Goal: Task Accomplishment & Management: Use online tool/utility

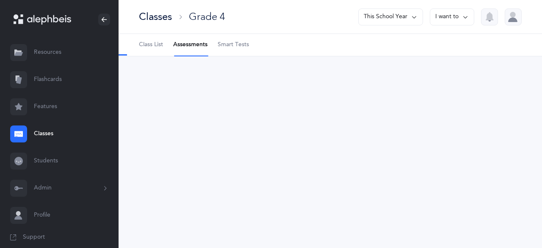
select select "2"
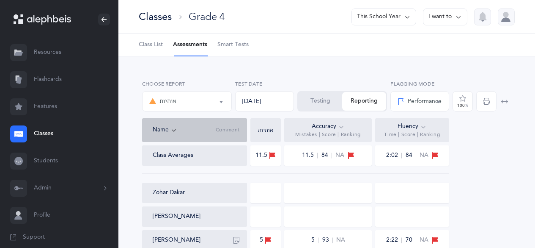
click at [323, 95] on button "Testing" at bounding box center [320, 101] width 44 height 19
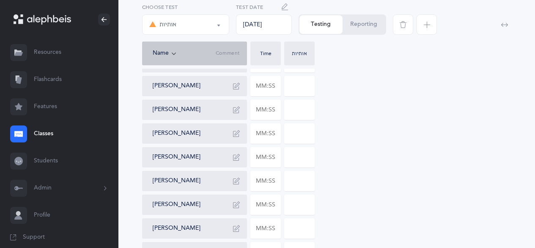
scroll to position [361, 0]
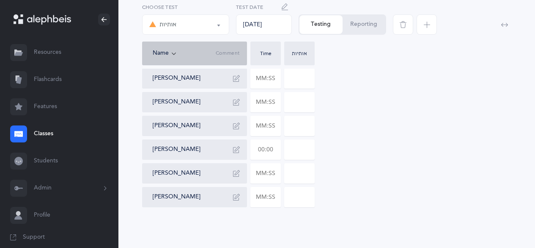
click at [260, 149] on input "text" at bounding box center [266, 149] width 30 height 19
type input "00:01"
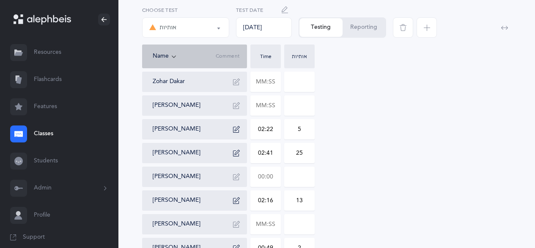
scroll to position [73, 0]
click at [259, 180] on input "text" at bounding box center [266, 176] width 30 height 19
type input "02:03"
click at [289, 176] on input "0" at bounding box center [300, 176] width 30 height 19
drag, startPoint x: 289, startPoint y: 176, endPoint x: 333, endPoint y: 167, distance: 45.4
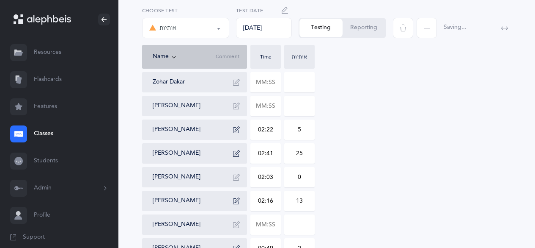
type input "10"
click at [238, 178] on icon "button" at bounding box center [236, 176] width 7 height 7
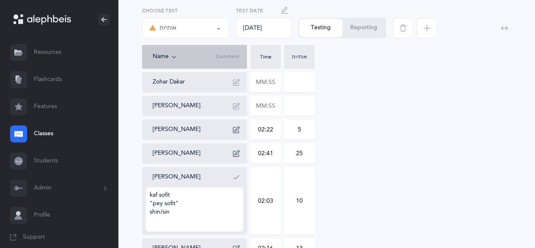
type textarea "kaf sofit "pey sofit" shin/sin"
click at [238, 178] on icon "button" at bounding box center [236, 176] width 7 height 7
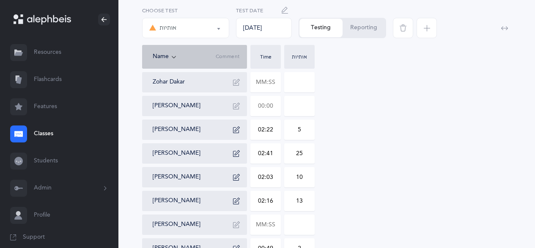
click at [258, 106] on input "text" at bounding box center [266, 105] width 30 height 19
click at [297, 108] on input at bounding box center [300, 105] width 30 height 19
type input "02:40"
click at [297, 108] on input "0" at bounding box center [300, 105] width 30 height 19
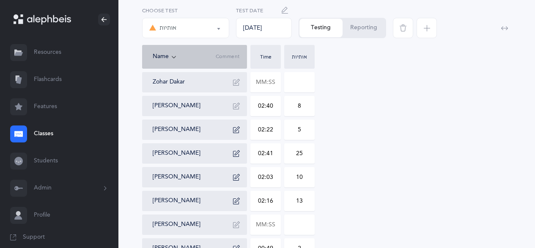
type input "8"
click at [236, 107] on icon "button" at bounding box center [236, 105] width 7 height 7
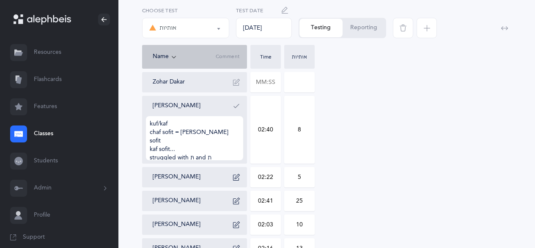
type textarea "kuf/kaf chaf sofit = [PERSON_NAME] sofit kaf sofit... struggled with תּ and ת"
click at [236, 107] on icon "button" at bounding box center [236, 105] width 7 height 7
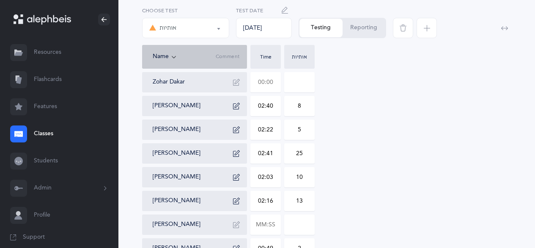
click at [263, 78] on input "text" at bounding box center [266, 81] width 30 height 19
click at [297, 81] on input at bounding box center [300, 81] width 30 height 19
type input "01:31"
type input "12"
click at [242, 82] on button "button" at bounding box center [237, 82] width 14 height 14
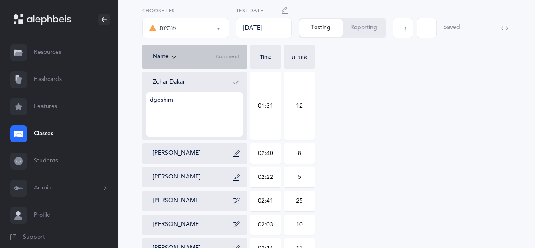
type textarea "dgeshim"
click at [242, 82] on button "button" at bounding box center [237, 82] width 14 height 14
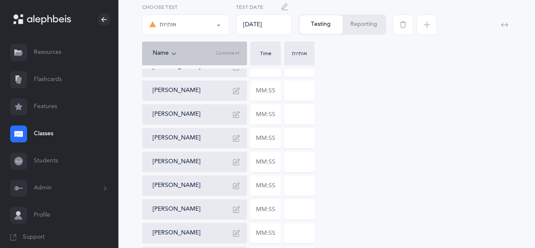
scroll to position [282, 0]
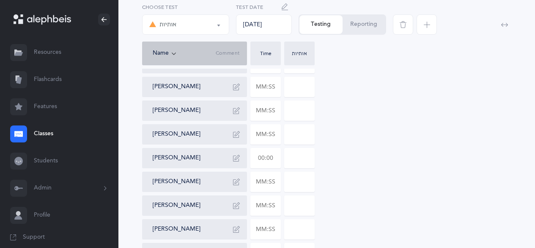
click at [264, 158] on input "text" at bounding box center [266, 157] width 30 height 19
click at [300, 158] on input at bounding box center [300, 157] width 30 height 19
type input "04:12"
drag, startPoint x: 300, startPoint y: 158, endPoint x: 278, endPoint y: 165, distance: 23.8
click at [278, 165] on div "Zohar Dakar 01:31 12 [PERSON_NAME] 02:40 8 [PERSON_NAME] 02:22 5 [PERSON_NAME] …" at bounding box center [326, 74] width 369 height 423
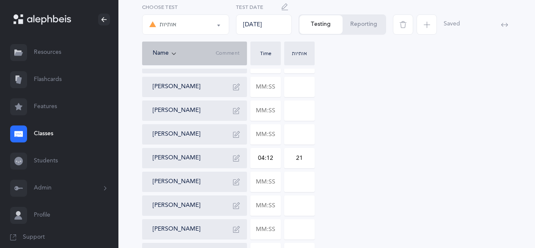
type input "21"
click at [239, 160] on icon "button" at bounding box center [236, 157] width 7 height 7
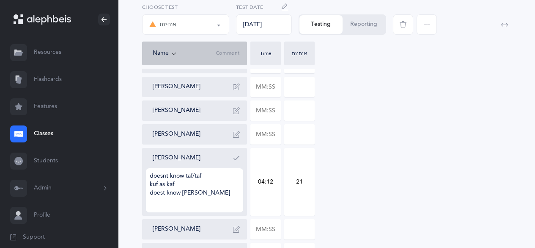
type textarea "doesnt know taf/taf kuf as kaf doest know [PERSON_NAME]"
drag, startPoint x: 239, startPoint y: 160, endPoint x: 237, endPoint y: 171, distance: 11.5
click at [237, 171] on div "[PERSON_NAME] doesnt know taf/taf kuf as kaf doest know sofiyot" at bounding box center [198, 181] width 91 height 61
click at [237, 158] on icon "button" at bounding box center [236, 157] width 7 height 7
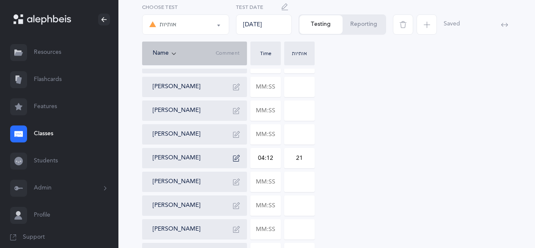
click at [237, 158] on icon "button" at bounding box center [236, 157] width 7 height 7
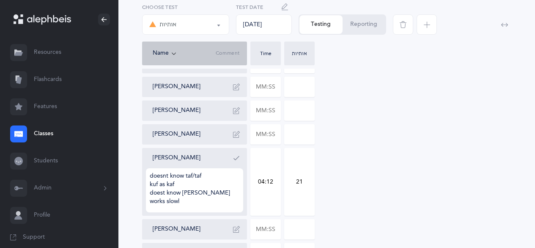
type textarea "doesnt know taf/taf kuf as kaf doest know [PERSON_NAME] works slowly"
click at [237, 157] on icon "button" at bounding box center [236, 157] width 7 height 7
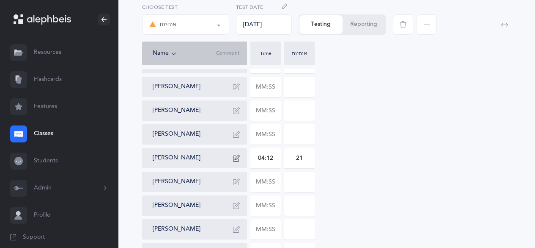
scroll to position [287, 0]
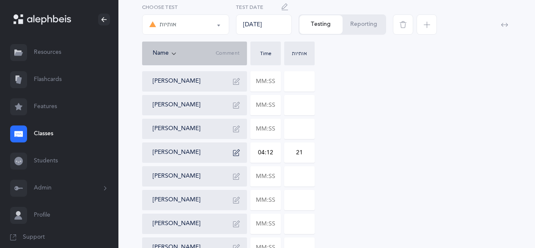
click at [237, 175] on icon "button" at bounding box center [236, 176] width 7 height 7
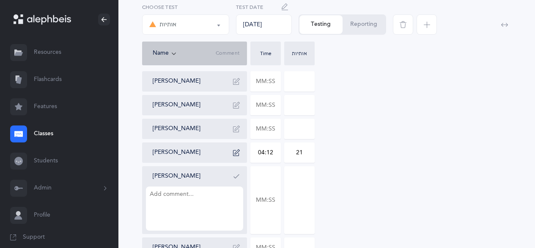
click at [237, 175] on icon "button" at bounding box center [236, 176] width 7 height 7
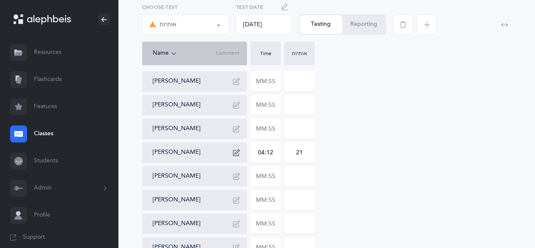
click at [264, 186] on div at bounding box center [265, 176] width 30 height 20
click at [234, 177] on icon "button" at bounding box center [236, 176] width 7 height 7
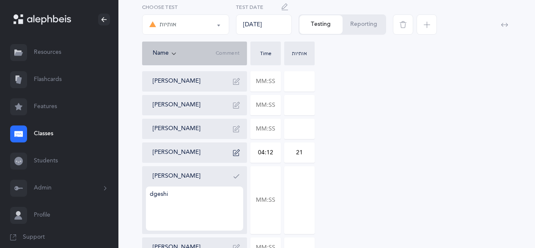
type textarea "dgeshim"
click at [234, 177] on icon "button" at bounding box center [236, 176] width 7 height 7
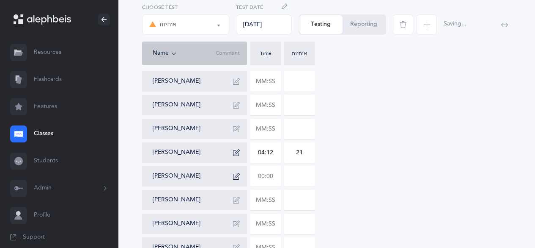
click at [257, 178] on input "text" at bounding box center [266, 175] width 30 height 19
type input "02:17"
click at [288, 179] on input "0" at bounding box center [300, 175] width 30 height 19
drag, startPoint x: 288, startPoint y: 179, endPoint x: 348, endPoint y: 172, distance: 60.4
click at [348, 172] on div "Zohar Dakar 01:31 12 [PERSON_NAME] 02:40 8 [PERSON_NAME] 02:22 5 [PERSON_NAME] …" at bounding box center [326, 69] width 369 height 423
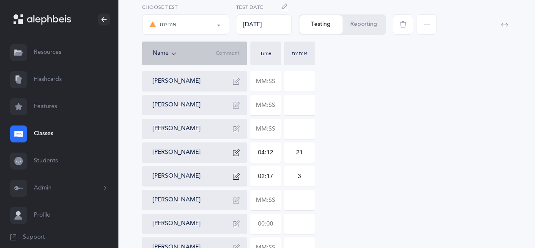
scroll to position [361, 0]
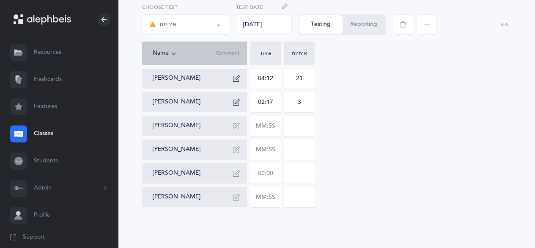
type input "3"
click at [260, 171] on input "text" at bounding box center [266, 172] width 30 height 19
type input "01:30"
type input "0"
click at [235, 172] on icon "button" at bounding box center [236, 173] width 7 height 7
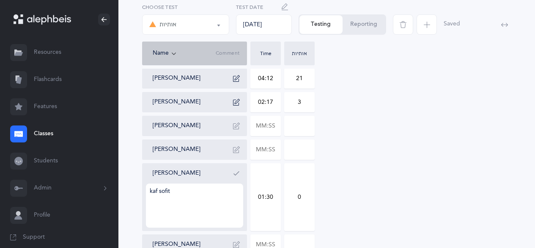
type textarea "kaf sofit"
click at [289, 201] on input "0" at bounding box center [300, 196] width 30 height 67
drag, startPoint x: 289, startPoint y: 201, endPoint x: 313, endPoint y: 199, distance: 23.4
click at [313, 199] on input "0" at bounding box center [300, 196] width 30 height 67
type input "6"
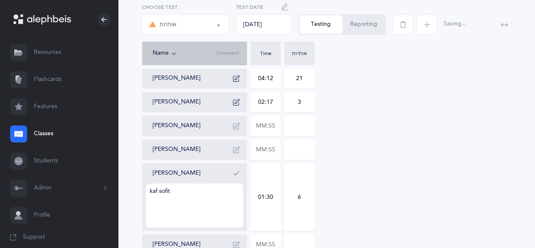
click at [241, 173] on button "button" at bounding box center [237, 173] width 14 height 14
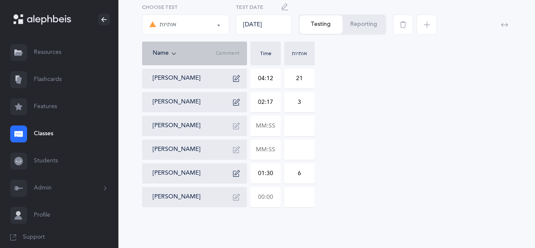
click at [259, 195] on input "text" at bounding box center [266, 196] width 30 height 19
click at [295, 202] on input at bounding box center [300, 196] width 30 height 19
type input "01:26"
drag, startPoint x: 300, startPoint y: 195, endPoint x: 281, endPoint y: 197, distance: 19.5
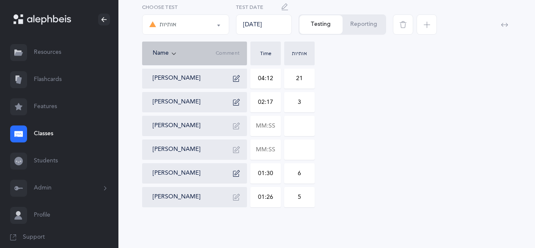
type input "5"
click at [237, 193] on button "button" at bounding box center [237, 197] width 14 height 14
type textarea "[PERSON_NAME] as kaf"
drag, startPoint x: 237, startPoint y: 193, endPoint x: 235, endPoint y: 208, distance: 15.4
click at [235, 208] on div "[PERSON_NAME] [PERSON_NAME] as kaf" at bounding box center [198, 220] width 91 height 61
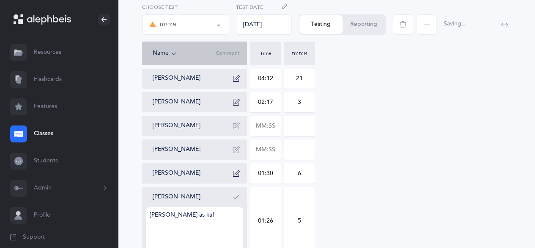
click at [235, 198] on icon "button" at bounding box center [236, 196] width 7 height 7
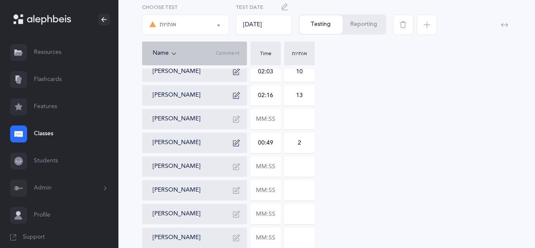
scroll to position [178, 0]
click at [261, 120] on input "text" at bounding box center [266, 119] width 30 height 19
click at [296, 120] on input at bounding box center [300, 119] width 30 height 19
type input "01:21"
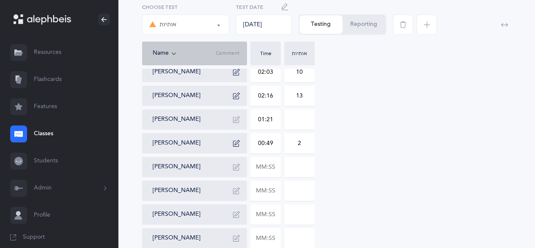
type input "0"
drag, startPoint x: 296, startPoint y: 120, endPoint x: 333, endPoint y: 120, distance: 37.2
click at [333, 120] on div "Zohar Dakar 01:31 12 [PERSON_NAME] 02:40 8 [PERSON_NAME] 02:22 5 [PERSON_NAME] …" at bounding box center [326, 178] width 369 height 423
drag, startPoint x: 277, startPoint y: 118, endPoint x: 267, endPoint y: 118, distance: 10.2
click at [267, 118] on input "01:21" at bounding box center [266, 119] width 30 height 19
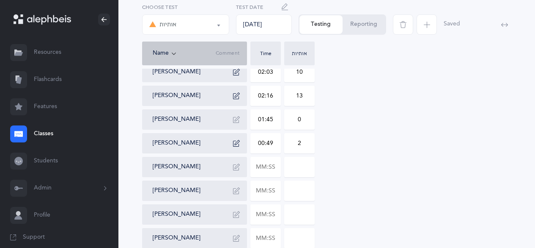
type input "01:45"
drag, startPoint x: 298, startPoint y: 119, endPoint x: 310, endPoint y: 116, distance: 12.5
click at [310, 116] on input "0" at bounding box center [300, 119] width 30 height 19
type input "15"
click at [239, 118] on icon "button" at bounding box center [236, 119] width 7 height 7
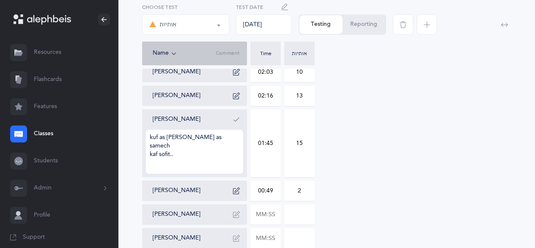
type textarea "kuf as [PERSON_NAME] as samech kaf sofit.."
drag, startPoint x: 239, startPoint y: 118, endPoint x: 247, endPoint y: 161, distance: 44.0
click at [247, 161] on div "Zohar Dakar 01:31 12 [PERSON_NAME] 02:40 8 [PERSON_NAME] 02:22 5 [PERSON_NAME] …" at bounding box center [326, 202] width 369 height 471
click at [239, 123] on button "button" at bounding box center [237, 120] width 14 height 14
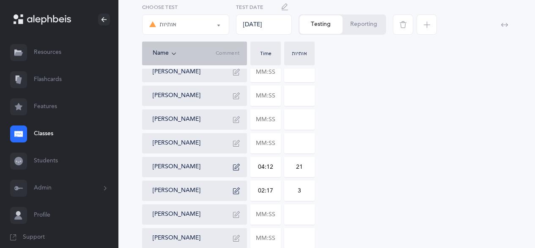
scroll to position [273, 0]
click at [259, 136] on input "text" at bounding box center [266, 142] width 30 height 19
click at [295, 150] on input at bounding box center [300, 142] width 30 height 19
type input "02:56"
drag, startPoint x: 296, startPoint y: 143, endPoint x: 307, endPoint y: 143, distance: 10.6
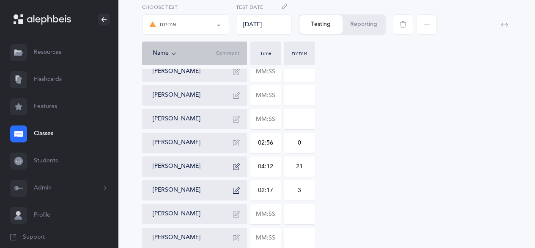
click at [307, 143] on input "0" at bounding box center [300, 142] width 30 height 19
type input "16"
click at [235, 140] on icon "button" at bounding box center [236, 142] width 7 height 7
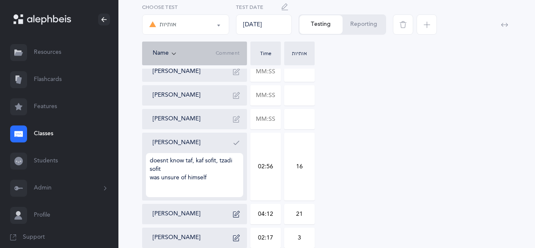
type textarea "doesnt know taf, kaf sofit, tzadi sofit was unsure of himself"
drag, startPoint x: 235, startPoint y: 140, endPoint x: 247, endPoint y: 158, distance: 21.0
click at [247, 158] on div "[PERSON_NAME] doesnt know taf, kaf sofit, tzadi sofit was unsure of himself" at bounding box center [194, 166] width 105 height 68
click at [234, 136] on button "button" at bounding box center [237, 143] width 14 height 14
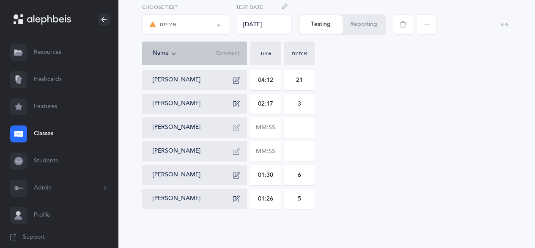
scroll to position [361, 0]
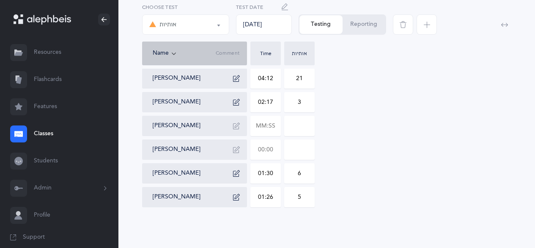
click at [259, 151] on input "text" at bounding box center [266, 149] width 30 height 19
click at [295, 152] on input at bounding box center [300, 149] width 30 height 19
type input "01:52"
drag, startPoint x: 295, startPoint y: 152, endPoint x: 302, endPoint y: 153, distance: 6.8
click at [302, 153] on input "0" at bounding box center [300, 149] width 30 height 19
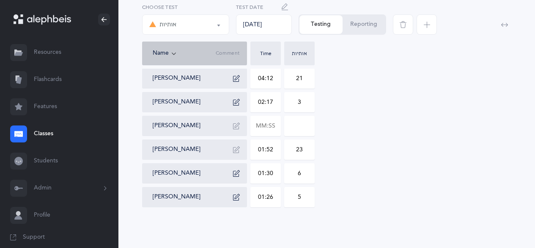
type input "23"
click at [237, 148] on icon "button" at bounding box center [236, 149] width 7 height 7
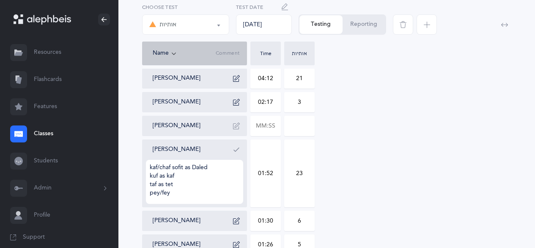
type textarea "kaf/chaf sofit as Daled kuf as kaf taf as tet pey/fey"
click at [229, 150] on div "[PERSON_NAME]" at bounding box center [198, 150] width 91 height 14
click at [232, 150] on button "button" at bounding box center [237, 150] width 14 height 14
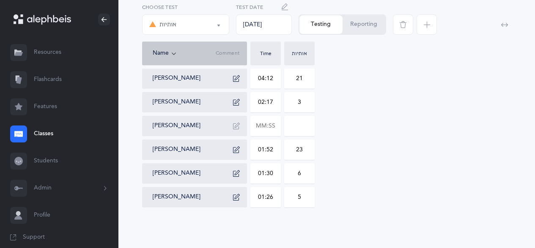
click at [220, 23] on button "אותיות" at bounding box center [185, 24] width 87 height 20
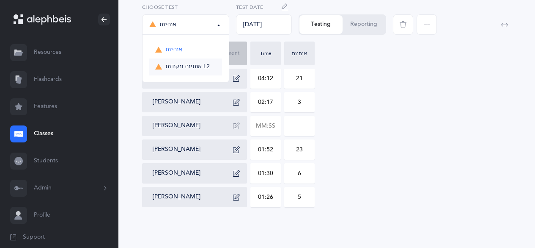
click at [193, 69] on span "אותיות ונקודות L2" at bounding box center [187, 67] width 44 height 8
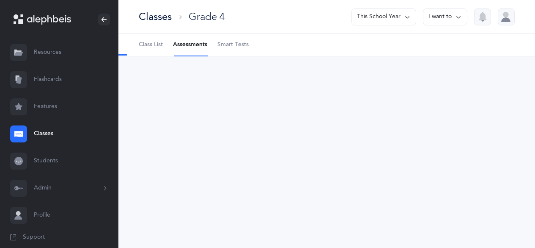
scroll to position [0, 0]
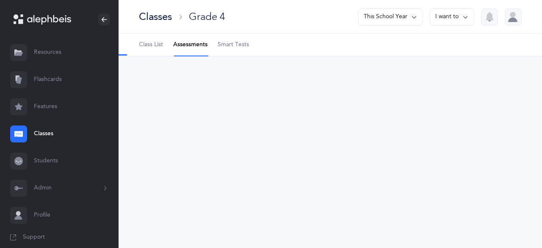
select select "9"
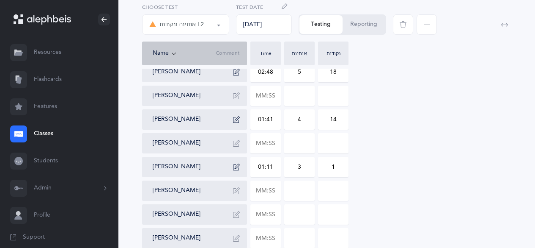
scroll to position [361, 0]
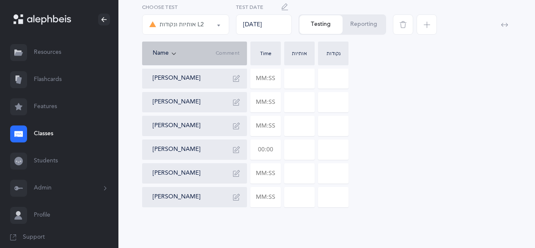
click at [266, 154] on input "text" at bounding box center [266, 149] width 30 height 19
type input "01:01"
type input "0"
type input "01:01"
type input "0"
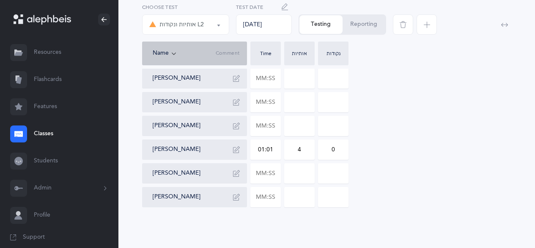
type input "4"
click at [240, 143] on button "button" at bounding box center [237, 150] width 14 height 14
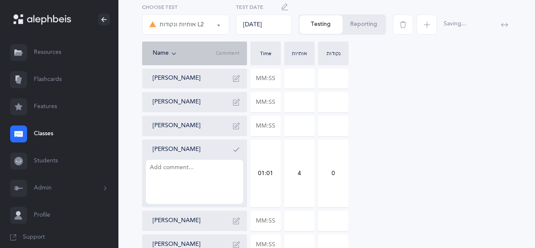
type textarea "i"
type textarea "kaf sofit"
drag, startPoint x: 240, startPoint y: 143, endPoint x: 246, endPoint y: 198, distance: 54.5
click at [246, 198] on div "[PERSON_NAME] kaf sofit" at bounding box center [194, 173] width 105 height 68
click at [235, 154] on button "button" at bounding box center [237, 150] width 14 height 14
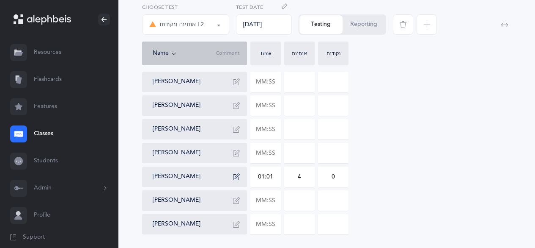
scroll to position [321, 0]
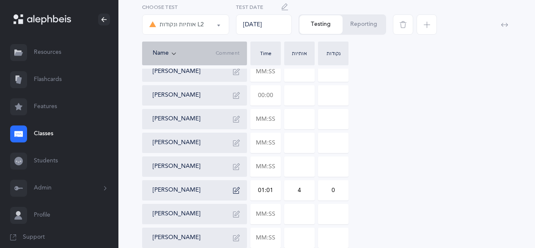
click at [257, 97] on input "text" at bounding box center [266, 94] width 30 height 19
type input "02:46"
type input "0"
click at [296, 97] on input "0" at bounding box center [300, 94] width 30 height 19
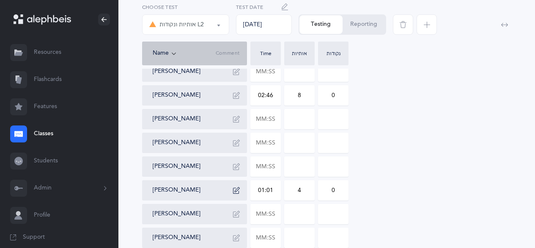
type input "8"
type input "16"
click at [240, 98] on button "button" at bounding box center [237, 95] width 14 height 14
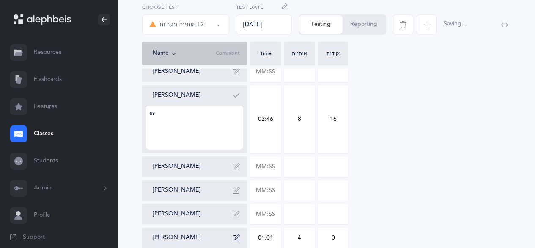
type textarea "s"
type textarea "doesnt know shva, [PERSON_NAME], segol"
click at [240, 98] on button "button" at bounding box center [237, 95] width 14 height 14
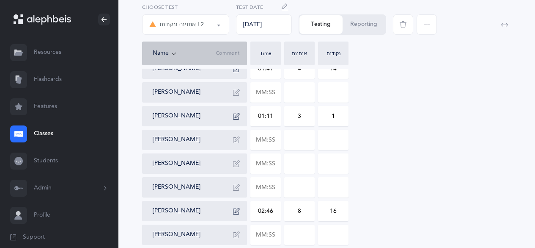
scroll to position [205, 0]
click at [265, 86] on input "text" at bounding box center [266, 92] width 30 height 19
click at [297, 93] on input at bounding box center [300, 92] width 30 height 19
type input "01:21"
type input "0"
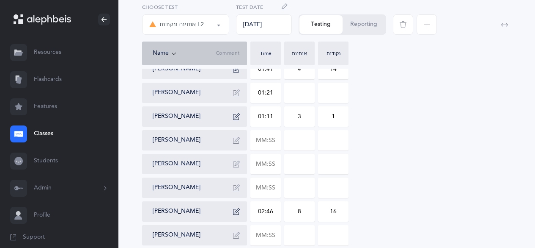
type input "0"
drag, startPoint x: 312, startPoint y: 94, endPoint x: 299, endPoint y: 94, distance: 12.7
click at [299, 94] on input "30" at bounding box center [300, 92] width 30 height 19
type input "3"
type input "5"
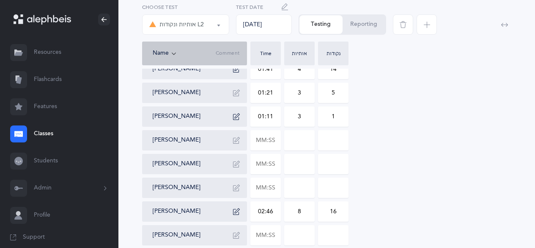
click at [231, 95] on button "button" at bounding box center [237, 93] width 14 height 14
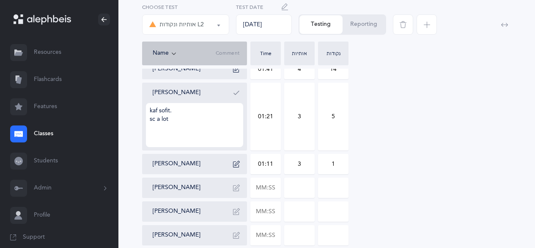
type textarea "kaf sofit. sc a lot"
click at [231, 95] on button "button" at bounding box center [237, 93] width 14 height 14
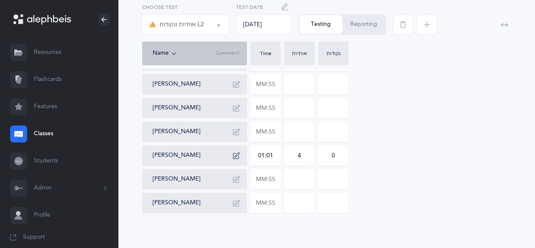
scroll to position [361, 0]
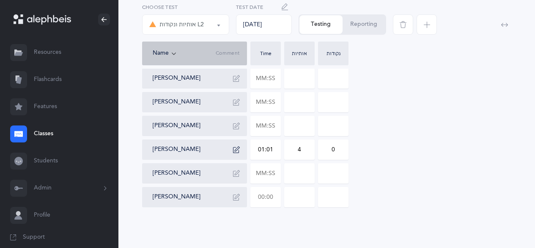
click at [270, 199] on input "text" at bounding box center [266, 196] width 30 height 19
type input "01:33"
type input "0"
type input "01:33"
type input "0"
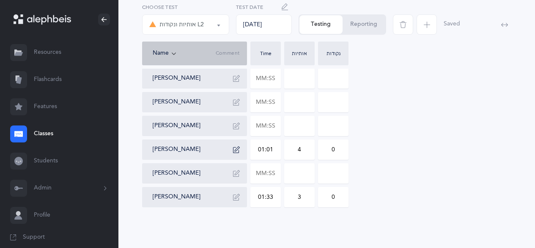
type input "3"
type input "4"
click at [239, 196] on icon "button" at bounding box center [236, 196] width 7 height 7
type textarea "kaf sofit"
click at [239, 196] on icon "button" at bounding box center [236, 196] width 7 height 7
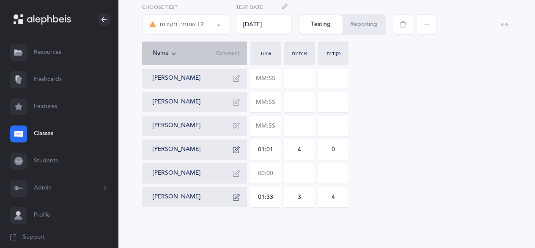
click at [273, 174] on input "text" at bounding box center [266, 172] width 30 height 19
type input "01:00"
type input "0"
click at [292, 171] on input "0" at bounding box center [300, 172] width 30 height 19
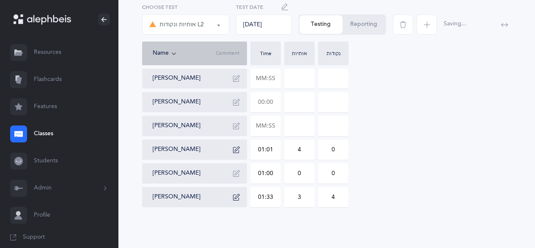
click at [263, 99] on input "text" at bounding box center [266, 101] width 30 height 19
click at [293, 105] on input at bounding box center [300, 101] width 30 height 19
type input "01:28"
type input "0"
drag, startPoint x: 332, startPoint y: 103, endPoint x: 346, endPoint y: 101, distance: 14.6
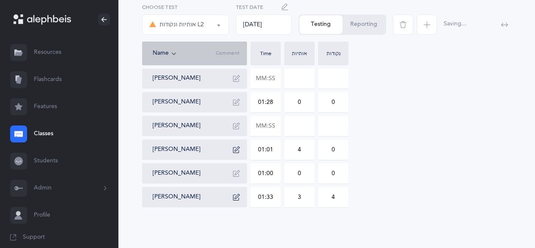
click at [346, 101] on input "0" at bounding box center [334, 101] width 30 height 19
type input "2"
click at [240, 103] on button "button" at bounding box center [237, 102] width 14 height 14
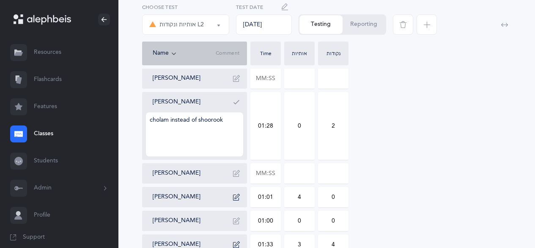
type textarea "cholam instead of shoorook"
click at [240, 103] on button "button" at bounding box center [237, 102] width 14 height 14
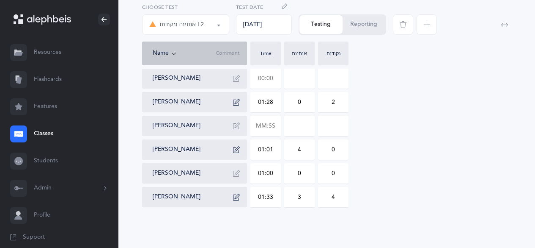
click at [271, 79] on input "text" at bounding box center [266, 78] width 30 height 19
type input "05:20"
type input "0"
type input "05:20"
type input "0"
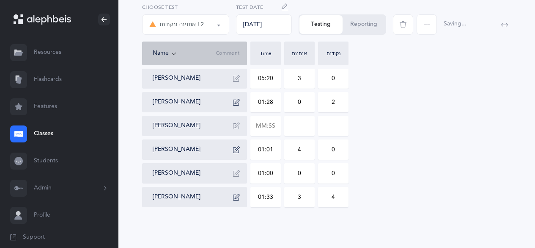
type input "3"
type input "1"
click at [231, 88] on div "[PERSON_NAME]" at bounding box center [194, 78] width 105 height 20
click at [237, 80] on icon "button" at bounding box center [236, 78] width 7 height 7
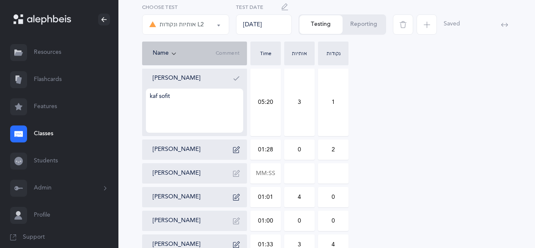
type textarea "kaf sofit"
click at [237, 80] on icon "button" at bounding box center [236, 78] width 7 height 7
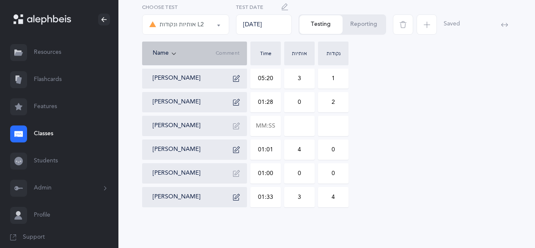
click at [242, 79] on button "button" at bounding box center [237, 79] width 14 height 14
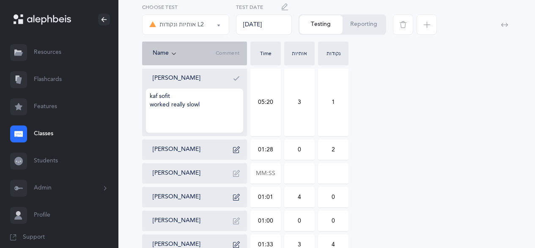
type textarea "kaf sofit worked really slowly"
click at [237, 80] on icon "button" at bounding box center [236, 78] width 7 height 7
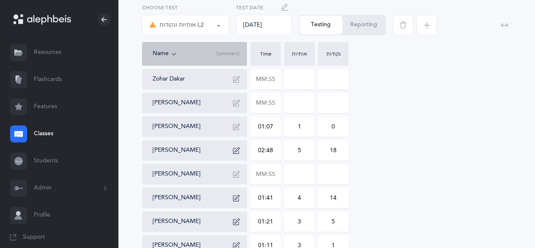
scroll to position [0, 0]
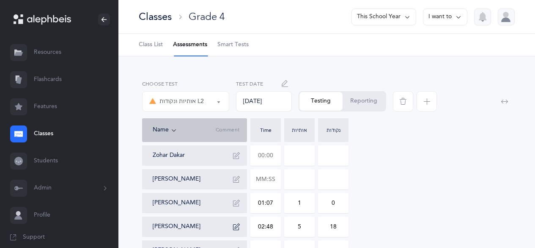
click at [270, 153] on input "text" at bounding box center [266, 155] width 30 height 19
type input "01:49"
type input "0"
type input "01:49"
type input "0"
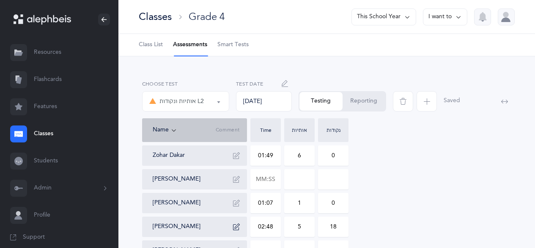
type input "6"
type input "23"
click at [238, 156] on icon "button" at bounding box center [236, 155] width 7 height 7
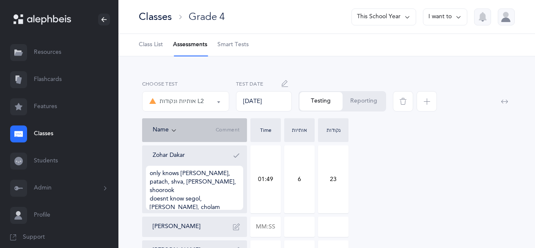
scroll to position [16, 0]
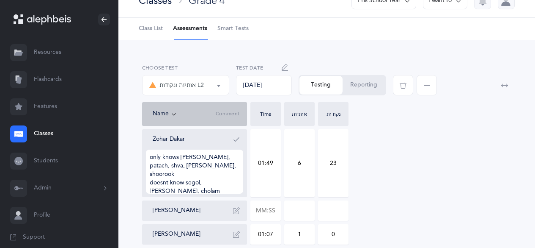
type textarea "only knows [PERSON_NAME], patach, shva, [PERSON_NAME], shoorook doesnt know seg…"
click at [237, 136] on icon "button" at bounding box center [236, 139] width 7 height 7
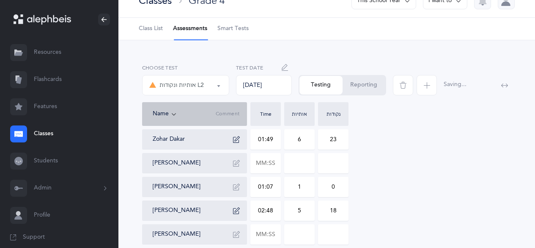
scroll to position [0, 0]
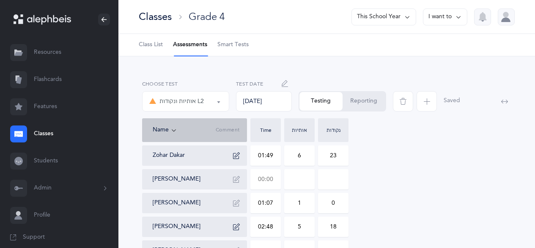
click at [257, 176] on input "text" at bounding box center [266, 178] width 30 height 19
type input "01:02"
type input "0"
type input "01:02"
type input "0"
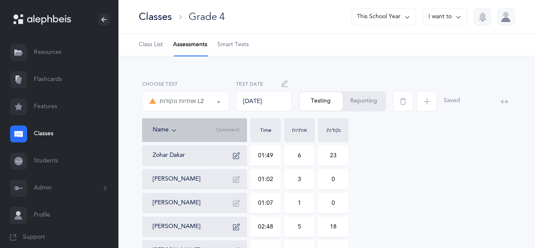
type input "3"
type input "2"
click at [237, 185] on button "button" at bounding box center [237, 179] width 14 height 14
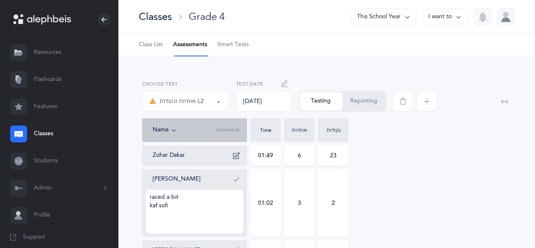
type textarea "raced a bit kaf sofit"
click at [237, 174] on button "button" at bounding box center [237, 179] width 14 height 14
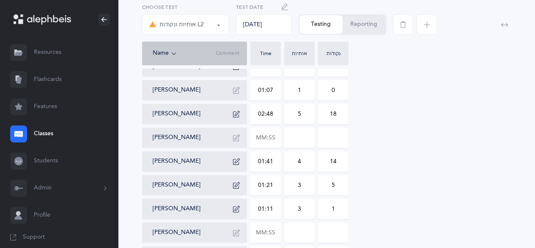
scroll to position [113, 0]
click at [268, 136] on input "text" at bounding box center [266, 136] width 30 height 19
click at [295, 136] on input at bounding box center [300, 136] width 30 height 19
type input "02:10"
type input "0"
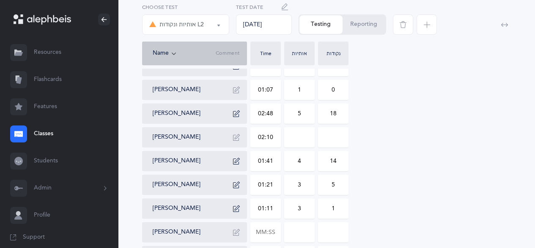
type input "0"
drag, startPoint x: 295, startPoint y: 136, endPoint x: 310, endPoint y: 135, distance: 15.3
click at [310, 135] on input "0" at bounding box center [300, 136] width 30 height 19
type input "8"
click at [239, 137] on icon "button" at bounding box center [236, 137] width 7 height 7
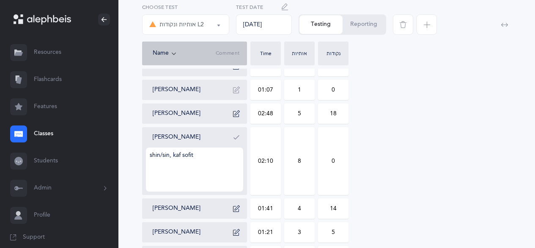
type textarea "shin/sin, kaf sofit"
click at [239, 132] on button "button" at bounding box center [237, 137] width 14 height 14
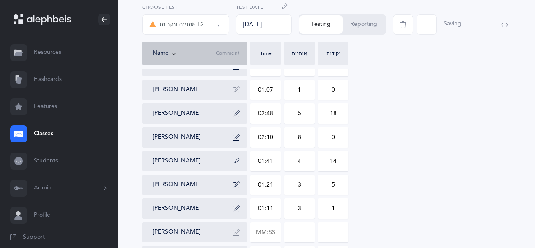
drag, startPoint x: 326, startPoint y: 140, endPoint x: 340, endPoint y: 139, distance: 13.6
click at [340, 139] on input "0" at bounding box center [334, 136] width 30 height 19
type input "3"
type input "2"
click at [235, 137] on icon "button" at bounding box center [236, 137] width 7 height 7
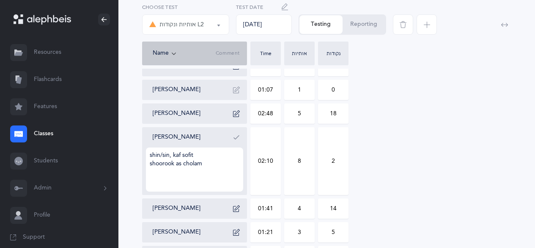
type textarea "shin/sin, kaf sofit shoorook as cholam"
drag, startPoint x: 235, startPoint y: 137, endPoint x: 234, endPoint y: 146, distance: 8.9
click at [234, 146] on div "[PERSON_NAME] shin/sin, kaf sofit shoorook as cholam" at bounding box center [198, 160] width 91 height 61
click at [232, 141] on button "button" at bounding box center [237, 137] width 14 height 14
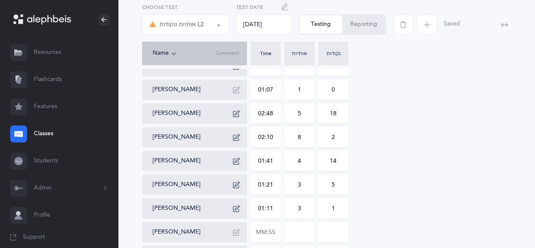
click at [232, 141] on button "button" at bounding box center [237, 137] width 14 height 14
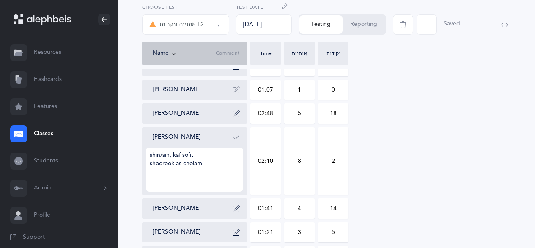
click at [232, 141] on button "button" at bounding box center [237, 137] width 14 height 14
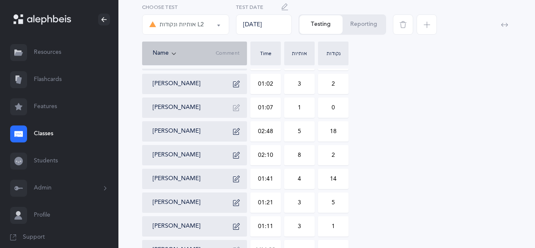
scroll to position [94, 0]
